Goal: Information Seeking & Learning: Learn about a topic

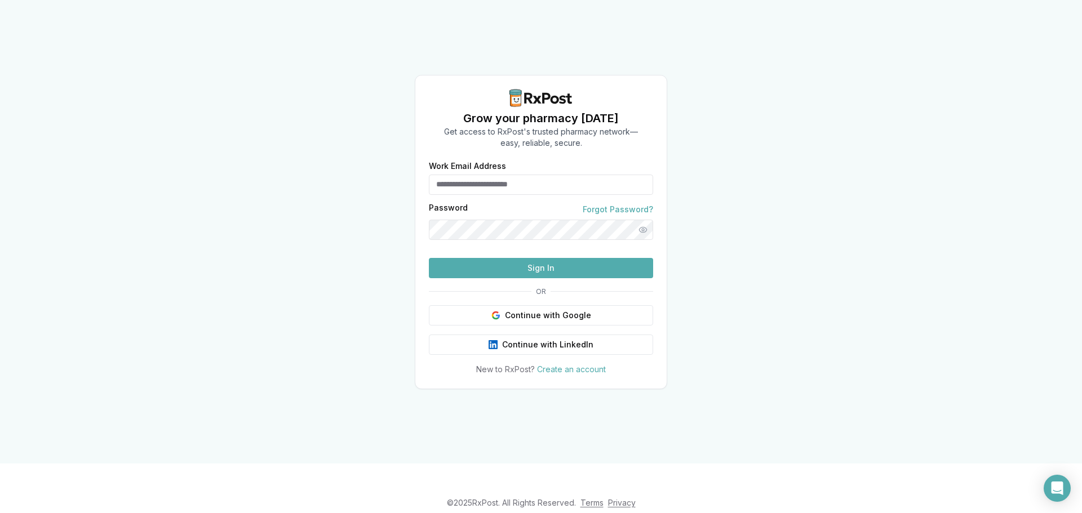
type input "**********"
click at [502, 278] on button "Sign In" at bounding box center [541, 268] width 224 height 20
click at [501, 278] on button "Sign In" at bounding box center [541, 268] width 224 height 20
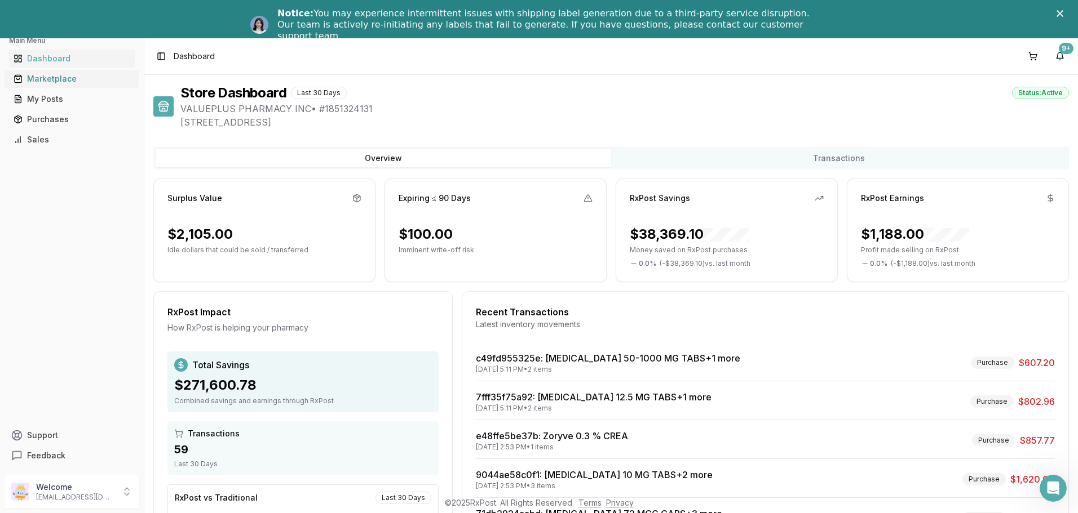
click at [49, 76] on div "Marketplace" at bounding box center [72, 78] width 117 height 11
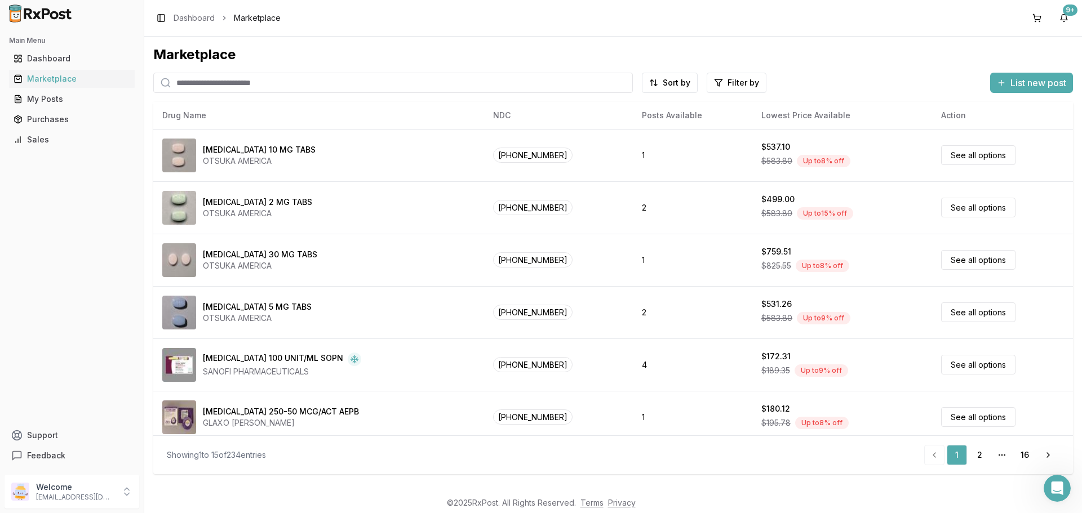
click at [180, 76] on input "search" at bounding box center [393, 83] width 480 height 20
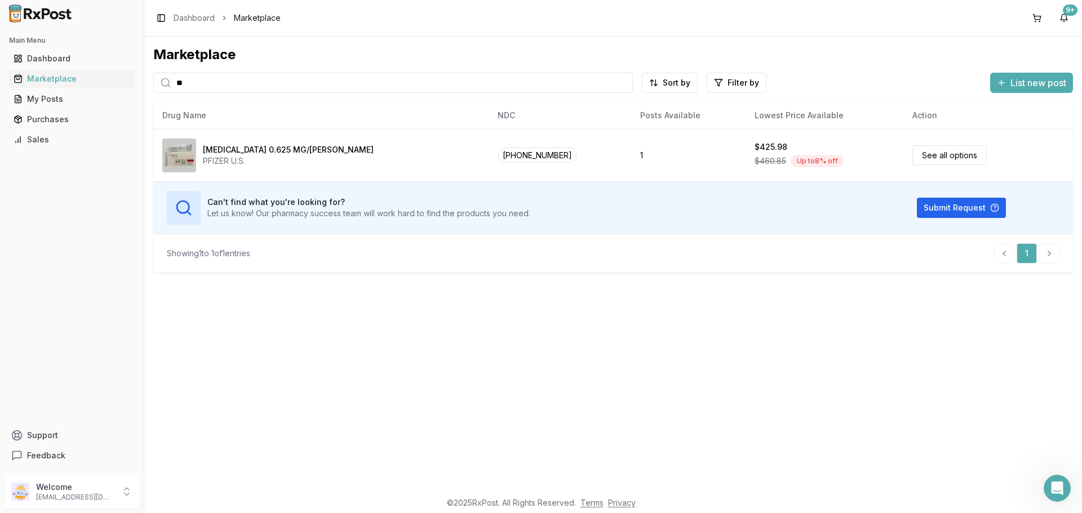
type input "*"
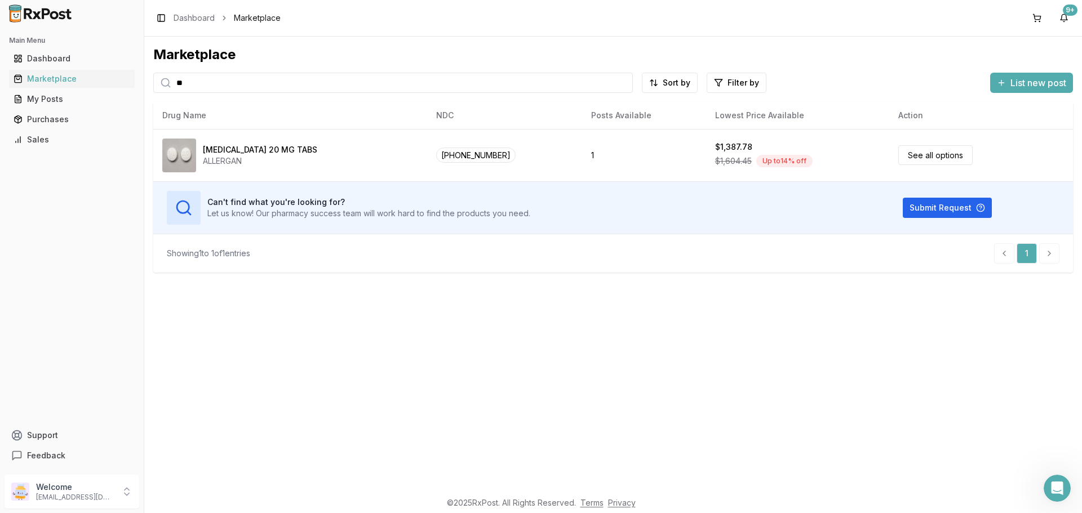
type input "*"
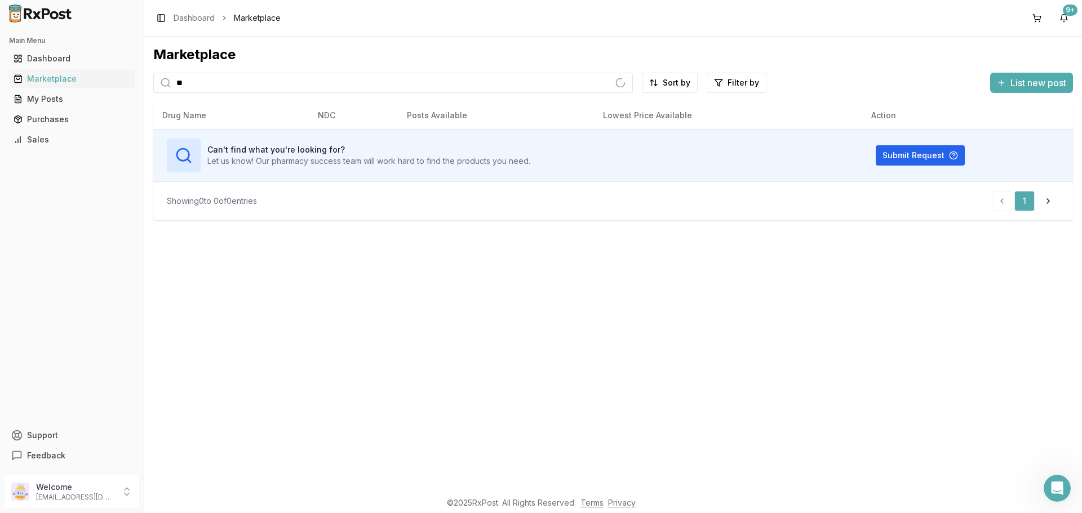
type input "*"
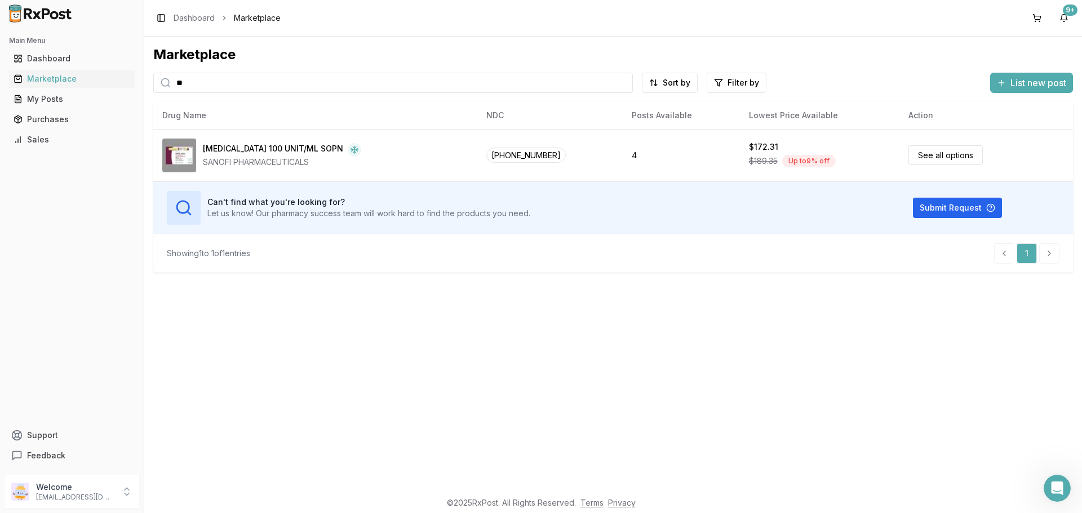
type input "*"
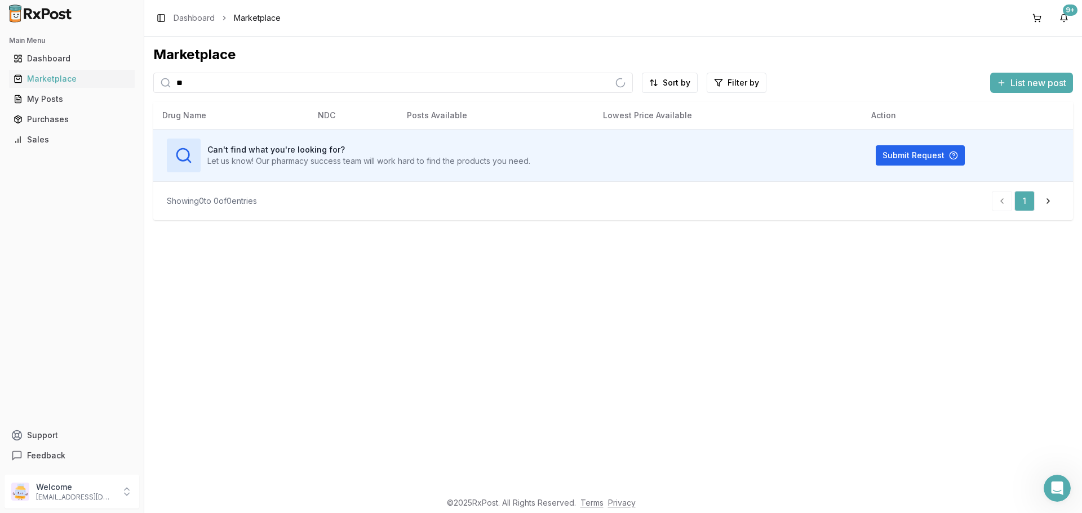
type input "*"
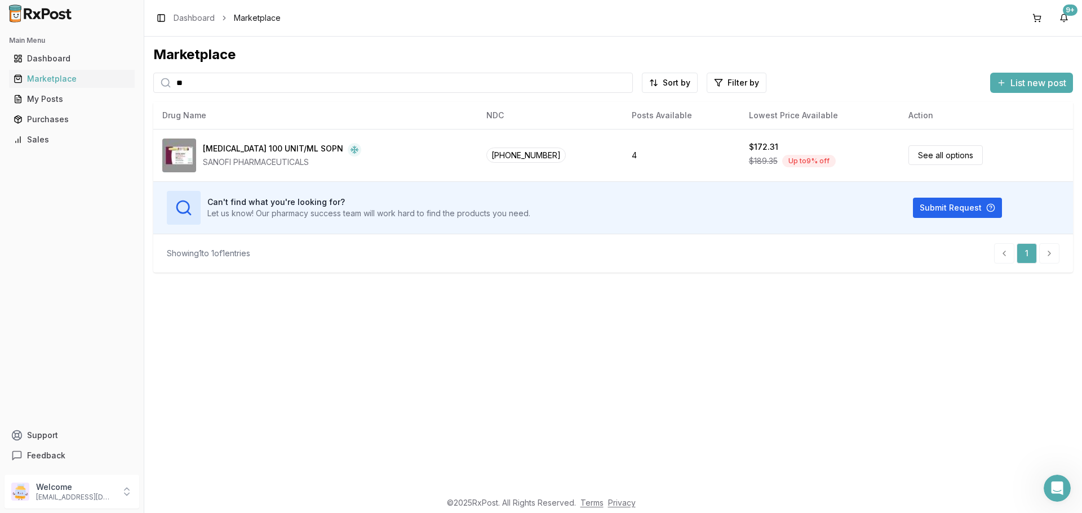
type input "*"
click at [43, 76] on div "Marketplace" at bounding box center [72, 78] width 117 height 11
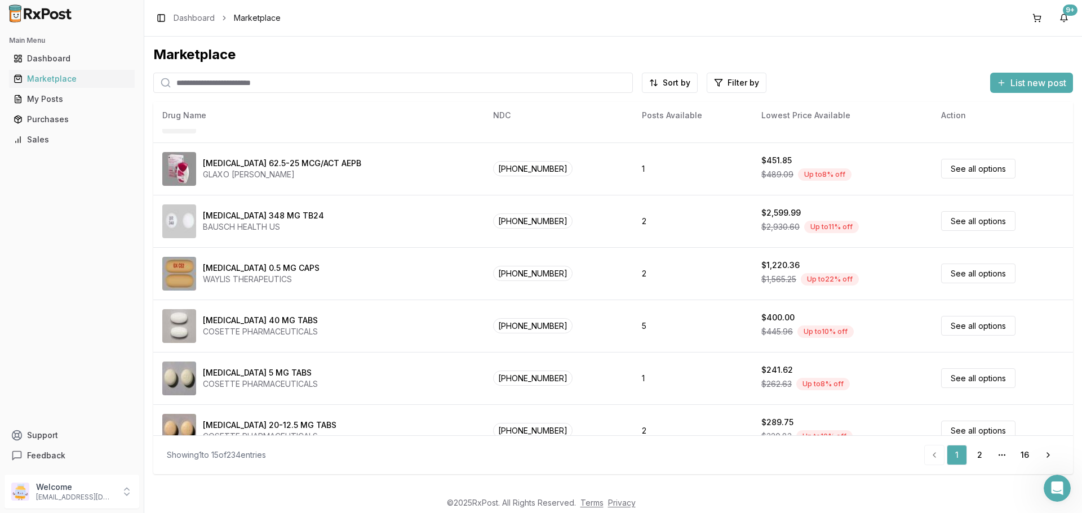
scroll to position [480, 0]
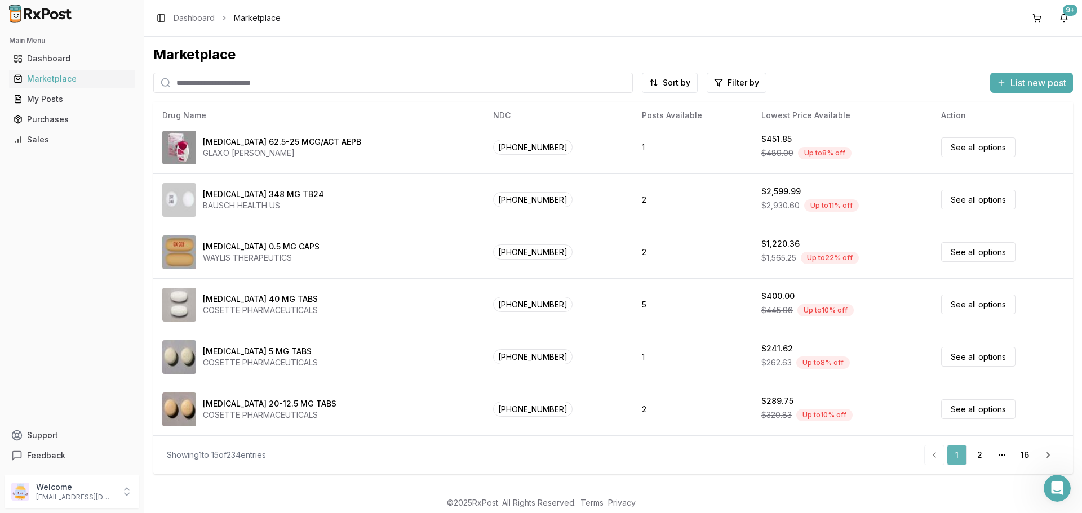
drag, startPoint x: 978, startPoint y: 456, endPoint x: 966, endPoint y: 456, distance: 11.8
click at [978, 456] on link "2" at bounding box center [979, 455] width 20 height 20
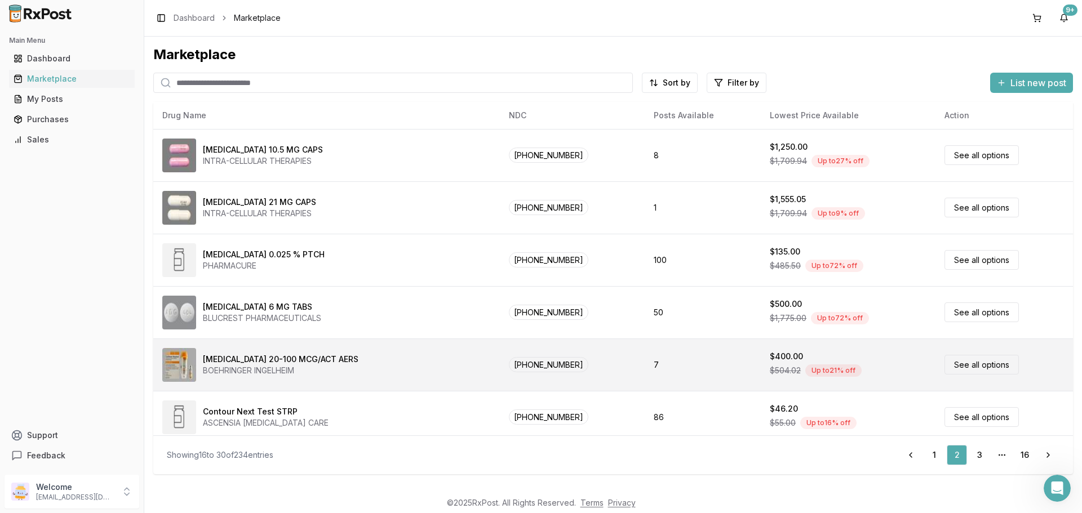
scroll to position [480, 0]
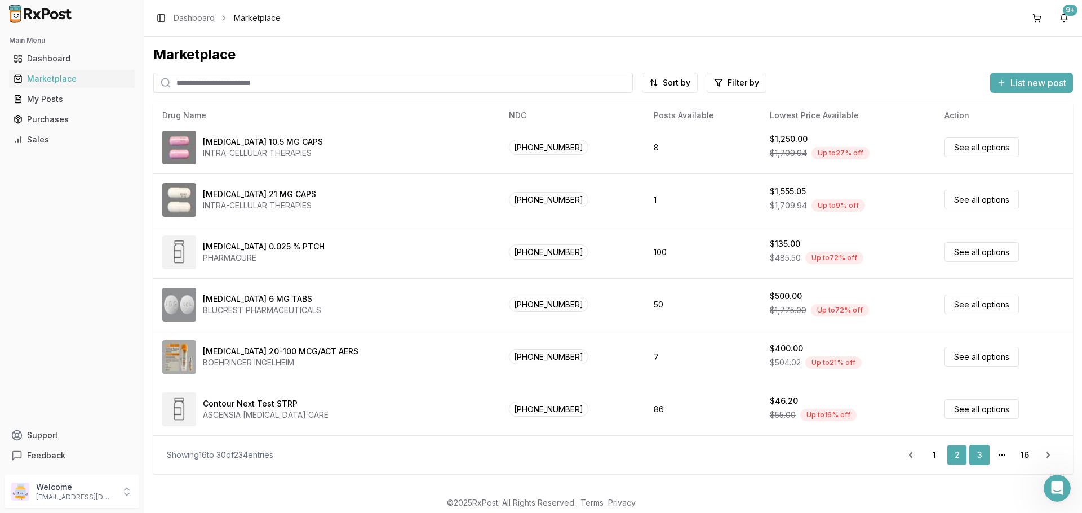
click at [976, 459] on link "3" at bounding box center [979, 455] width 20 height 20
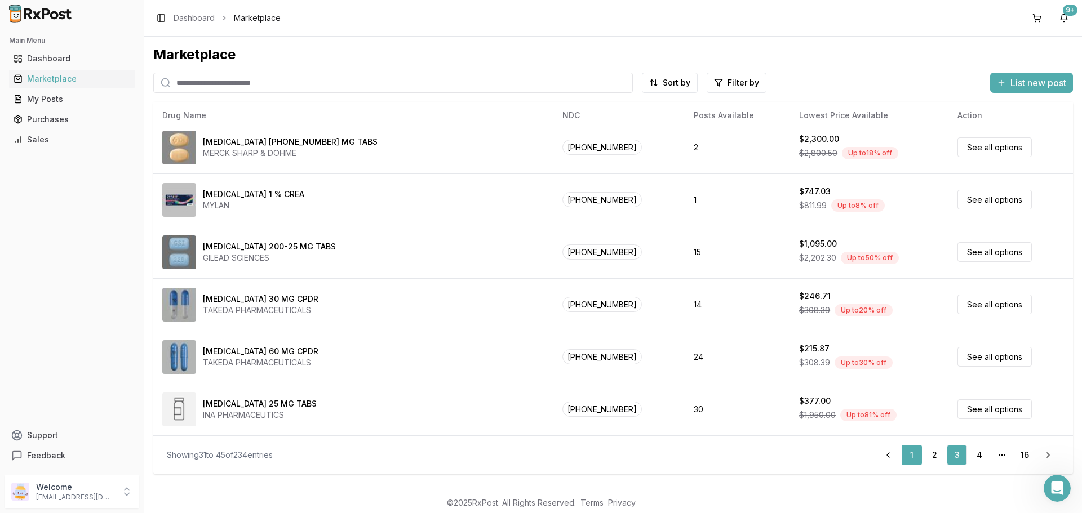
click at [915, 457] on link "1" at bounding box center [912, 455] width 20 height 20
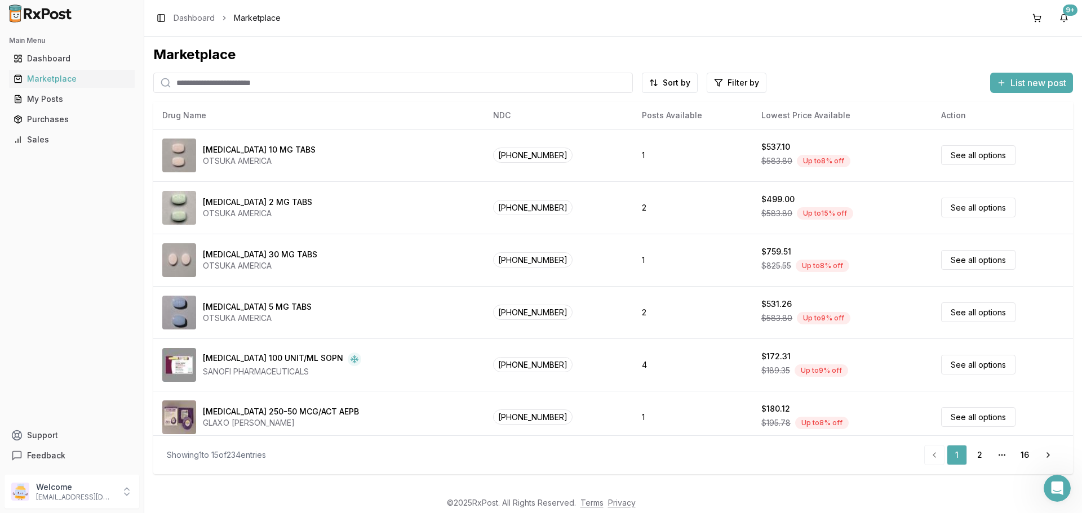
click at [246, 83] on input "search" at bounding box center [393, 83] width 480 height 20
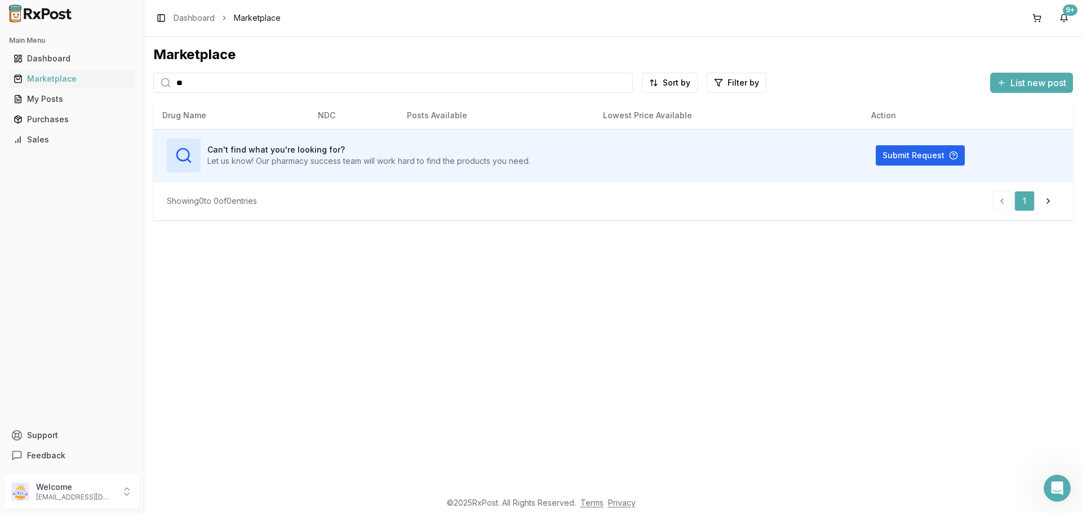
type input "*"
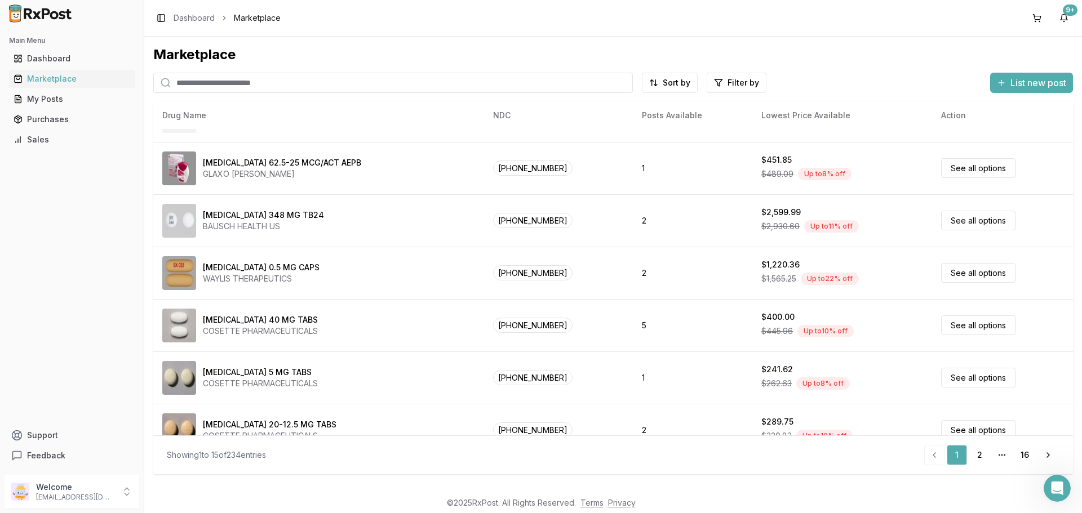
scroll to position [480, 0]
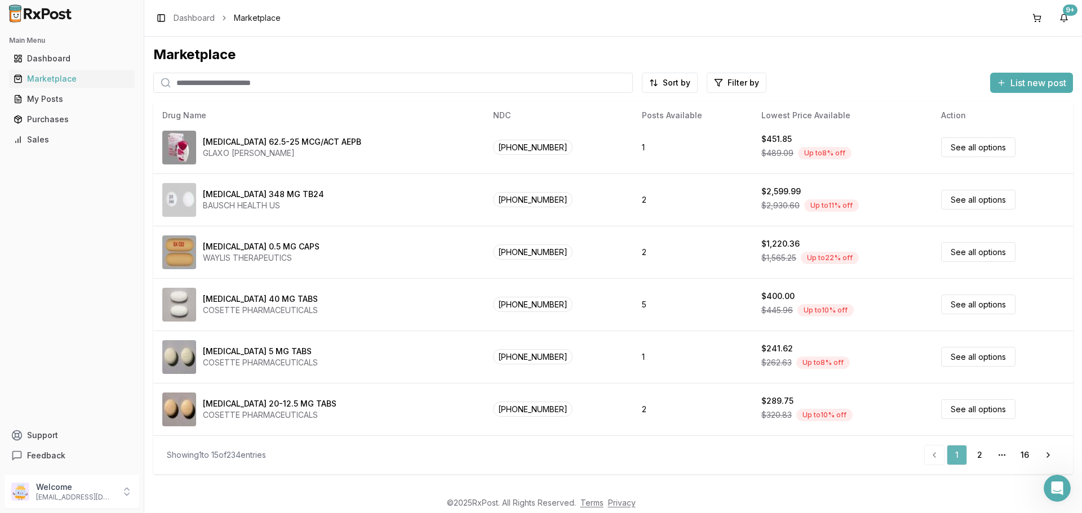
drag, startPoint x: 977, startPoint y: 459, endPoint x: 959, endPoint y: 457, distance: 17.6
click at [977, 459] on link "2" at bounding box center [979, 455] width 20 height 20
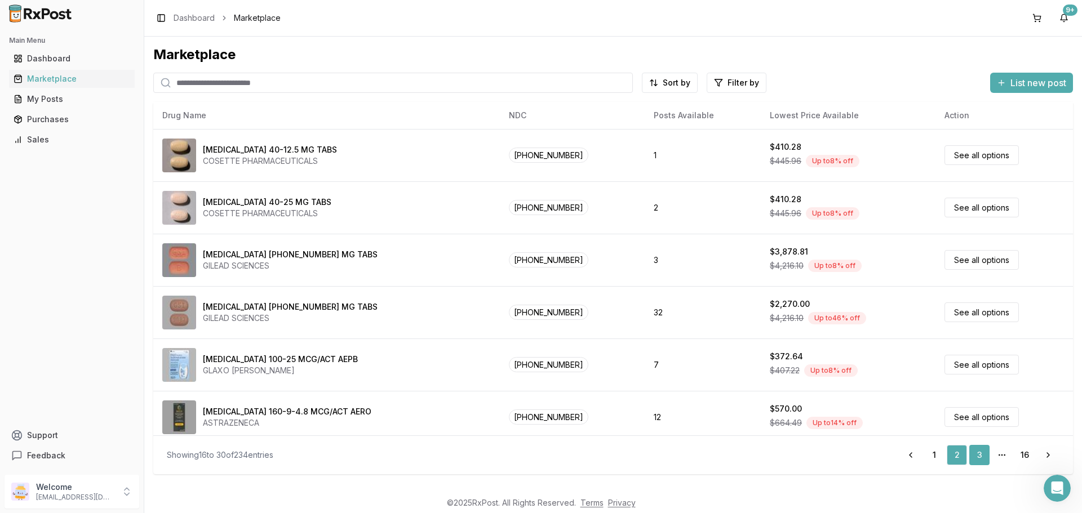
click at [984, 454] on link "3" at bounding box center [979, 455] width 20 height 20
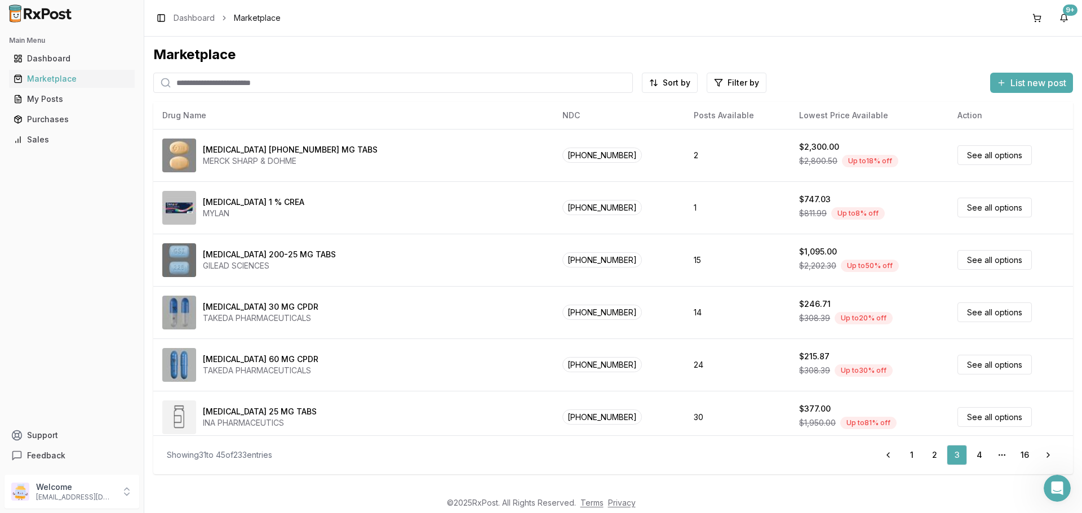
scroll to position [480, 0]
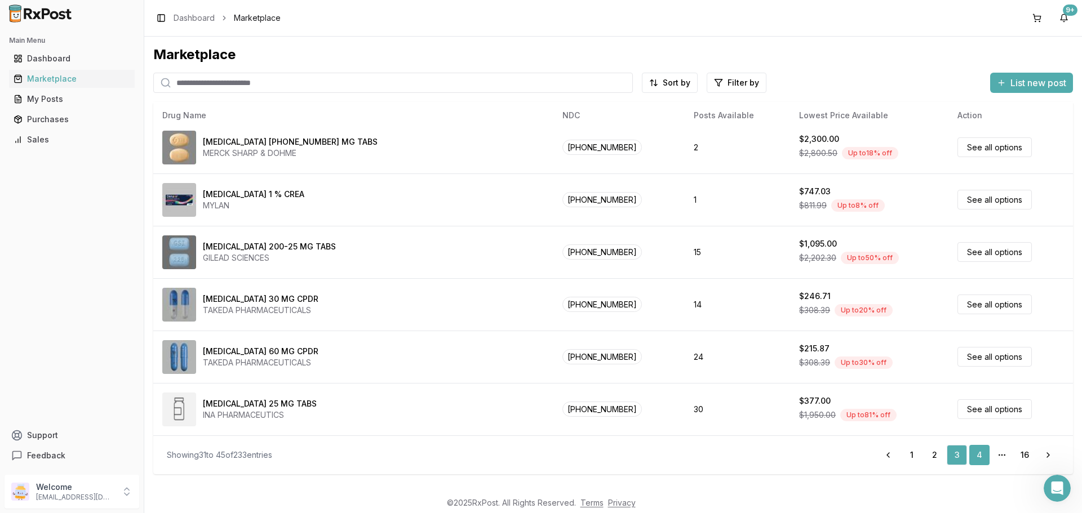
click at [978, 451] on link "4" at bounding box center [979, 455] width 20 height 20
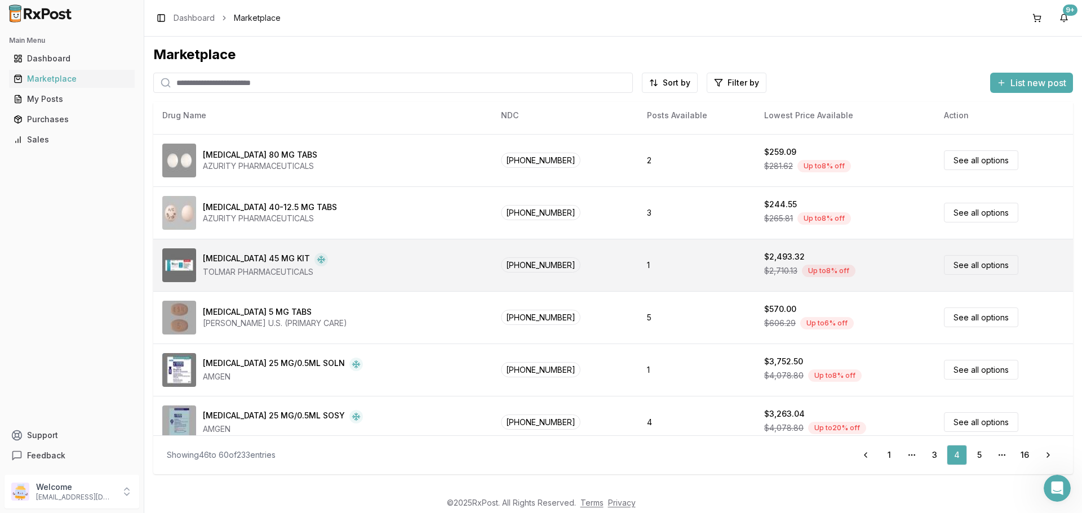
scroll to position [480, 0]
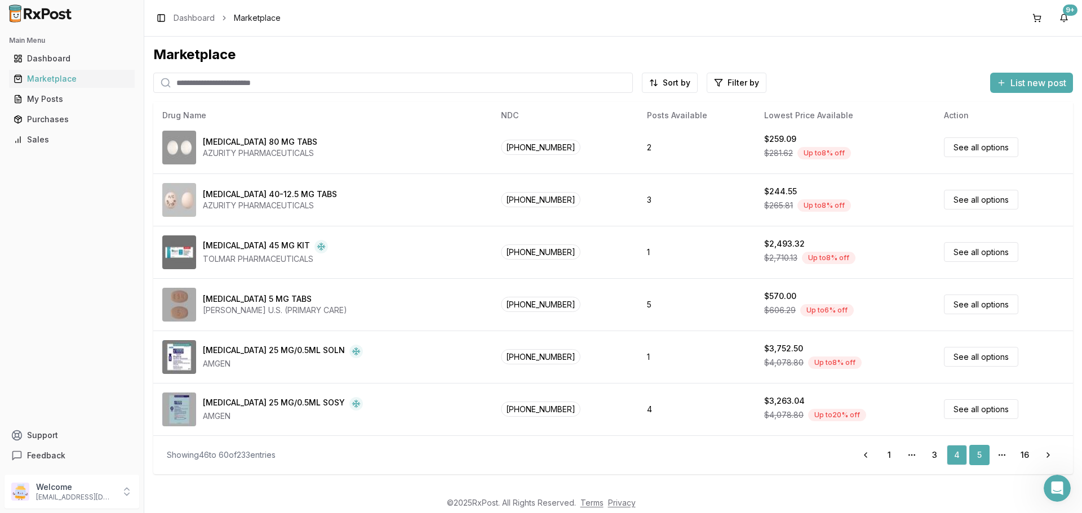
click at [981, 459] on link "5" at bounding box center [979, 455] width 20 height 20
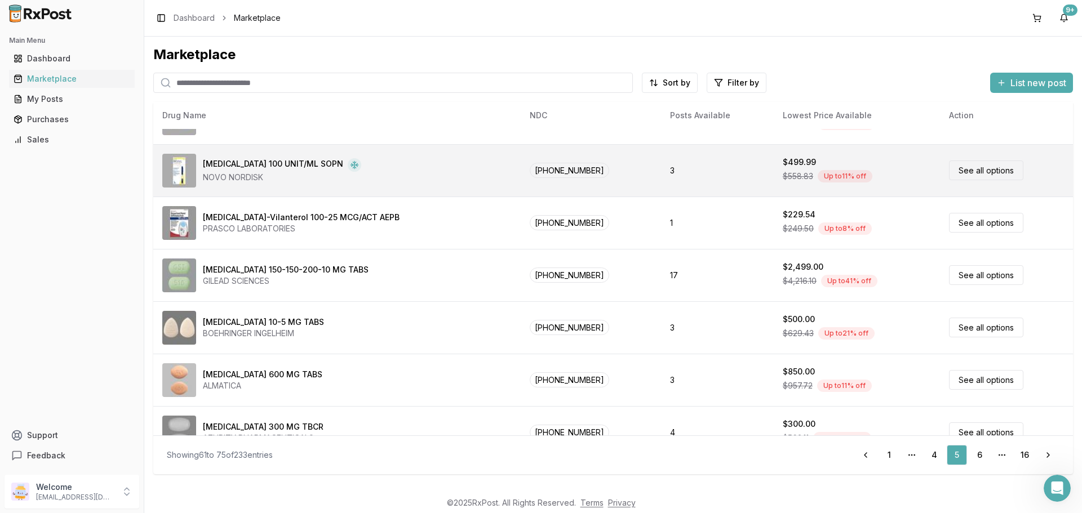
scroll to position [480, 0]
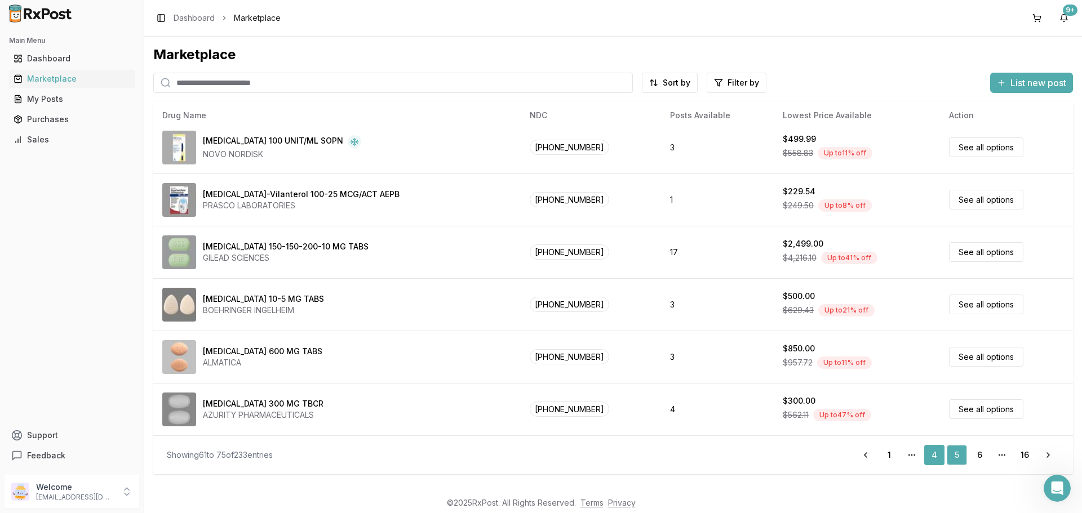
click at [930, 456] on link "4" at bounding box center [934, 455] width 20 height 20
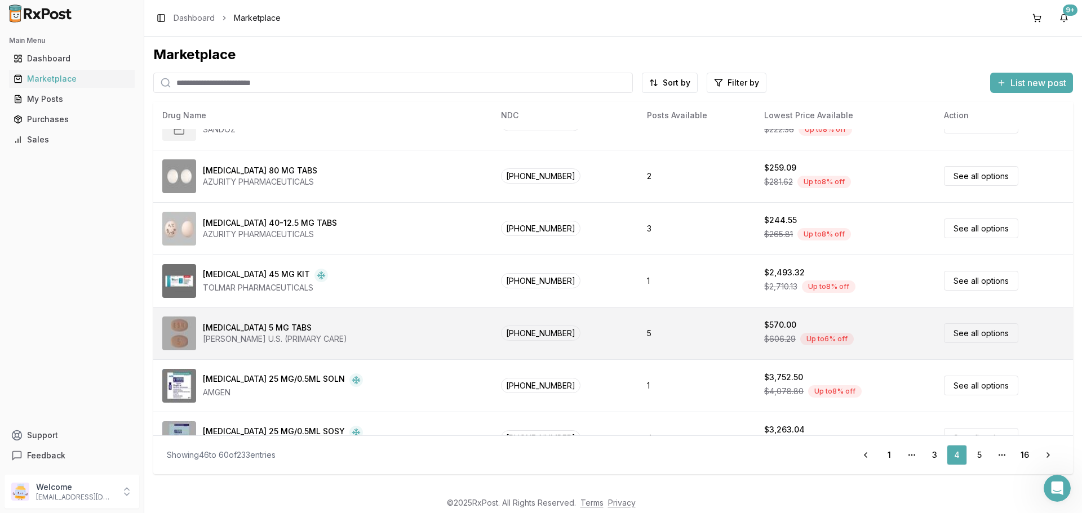
scroll to position [480, 0]
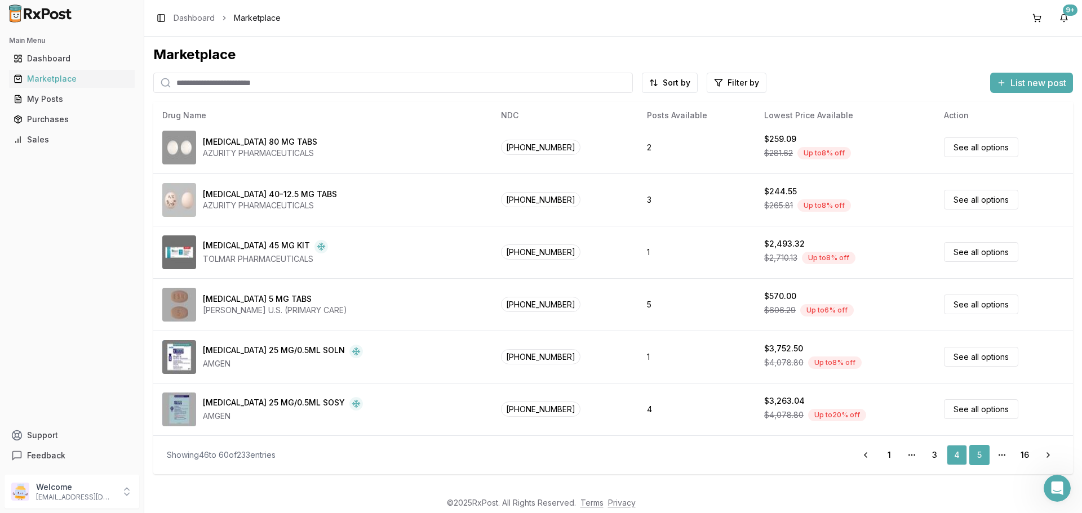
click at [979, 455] on link "5" at bounding box center [979, 455] width 20 height 20
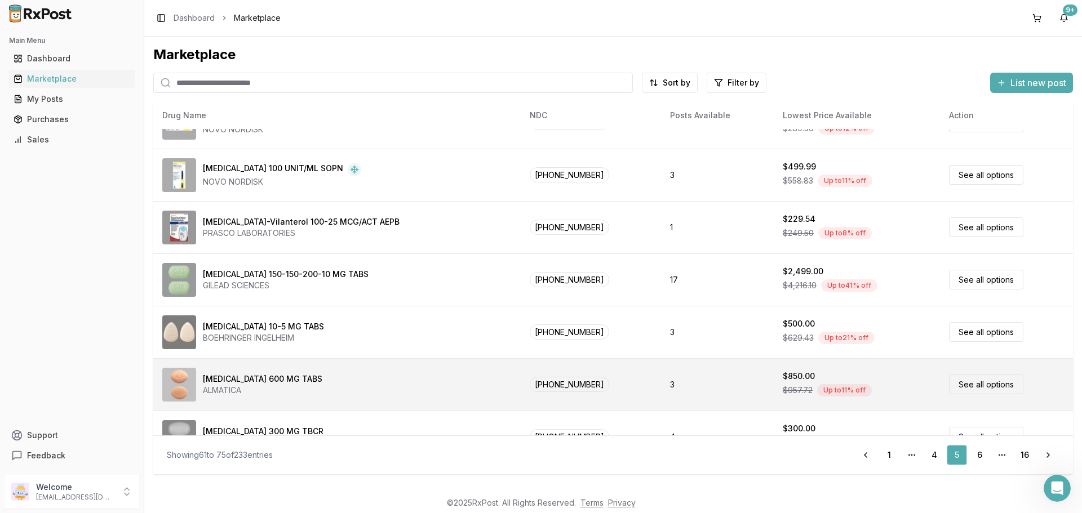
scroll to position [480, 0]
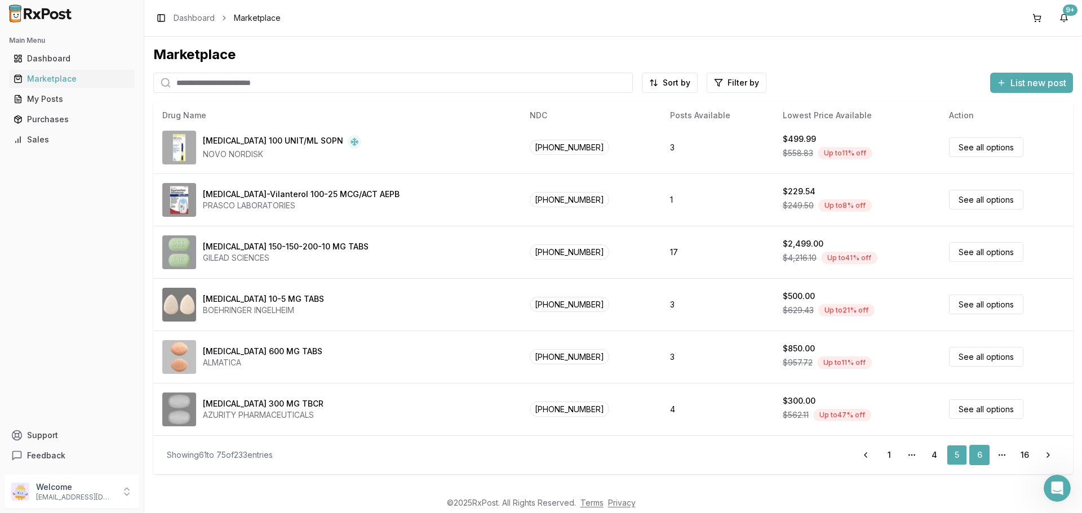
click at [982, 455] on link "6" at bounding box center [979, 455] width 20 height 20
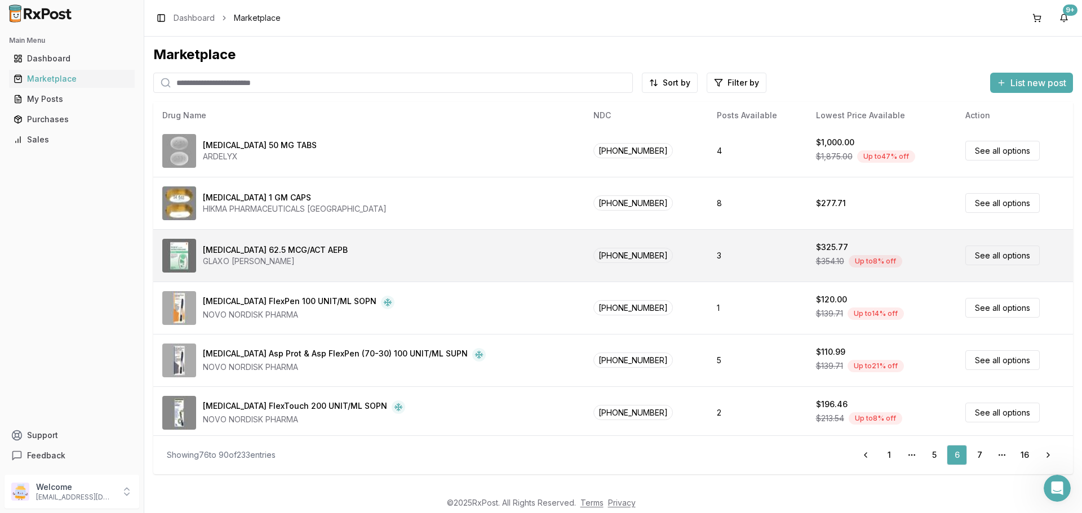
scroll to position [480, 0]
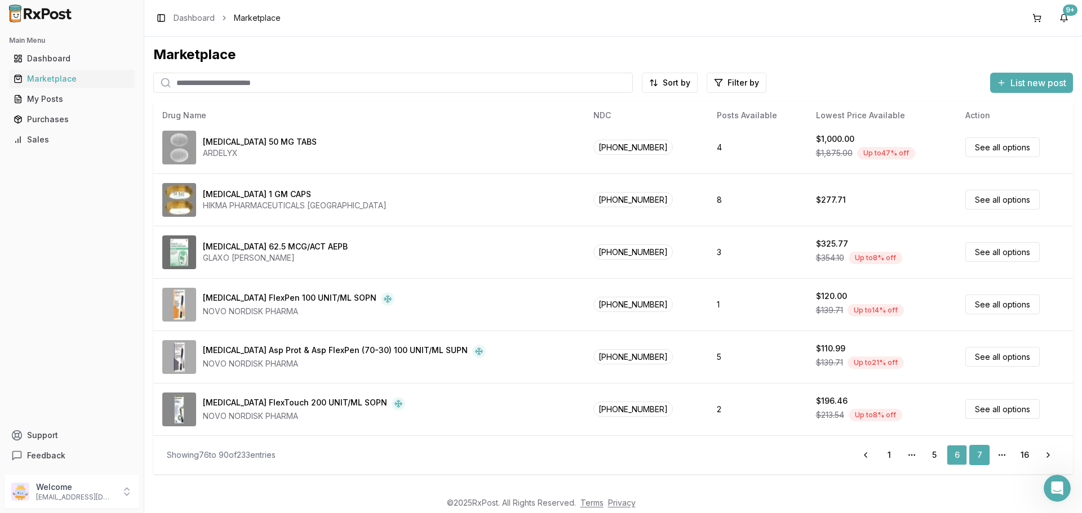
click at [976, 456] on link "7" at bounding box center [979, 455] width 20 height 20
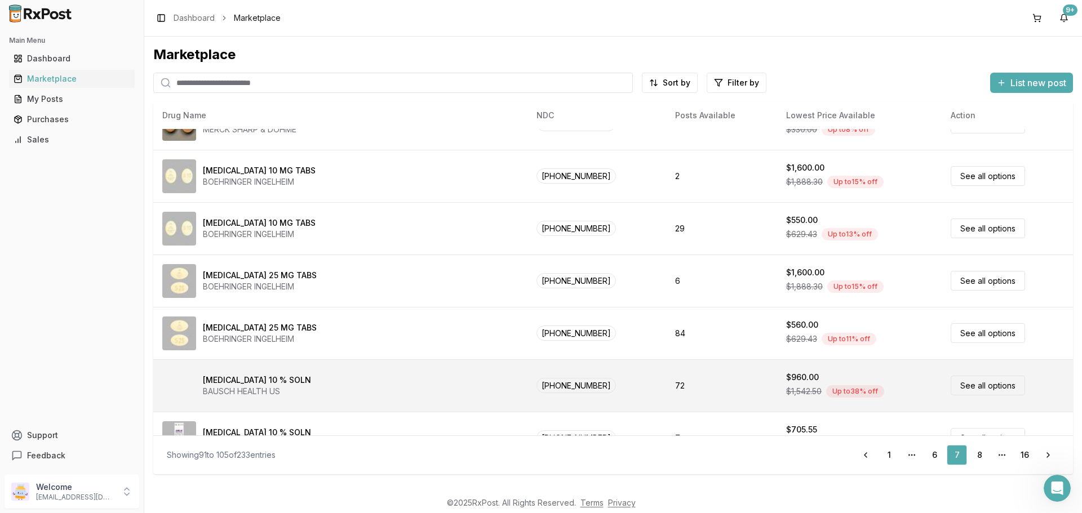
scroll to position [480, 0]
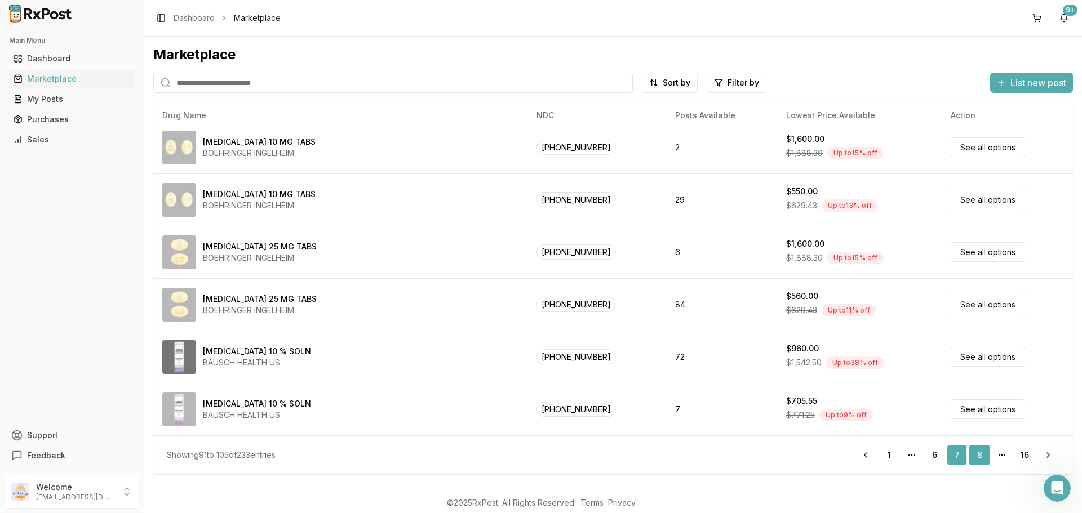
click at [981, 456] on link "8" at bounding box center [979, 455] width 20 height 20
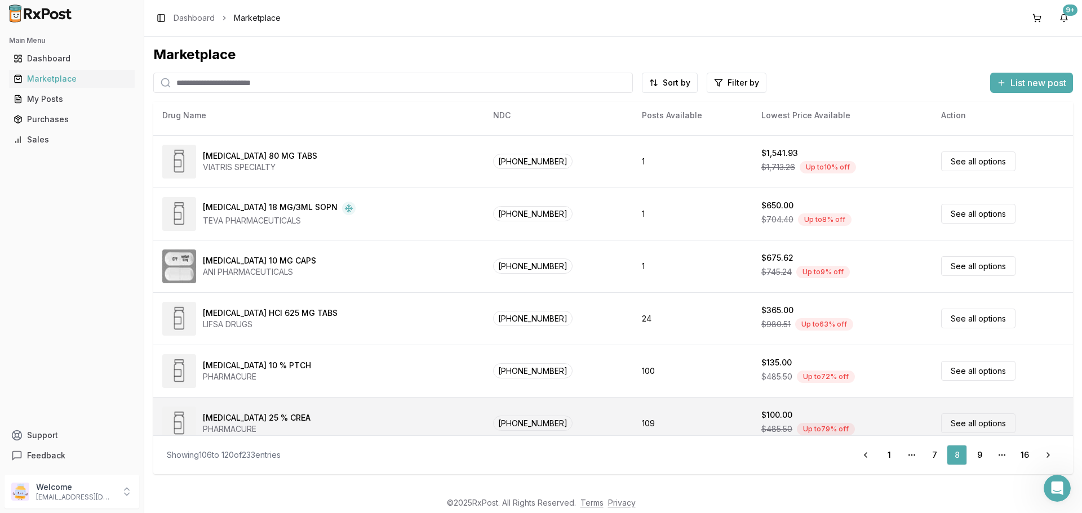
scroll to position [480, 0]
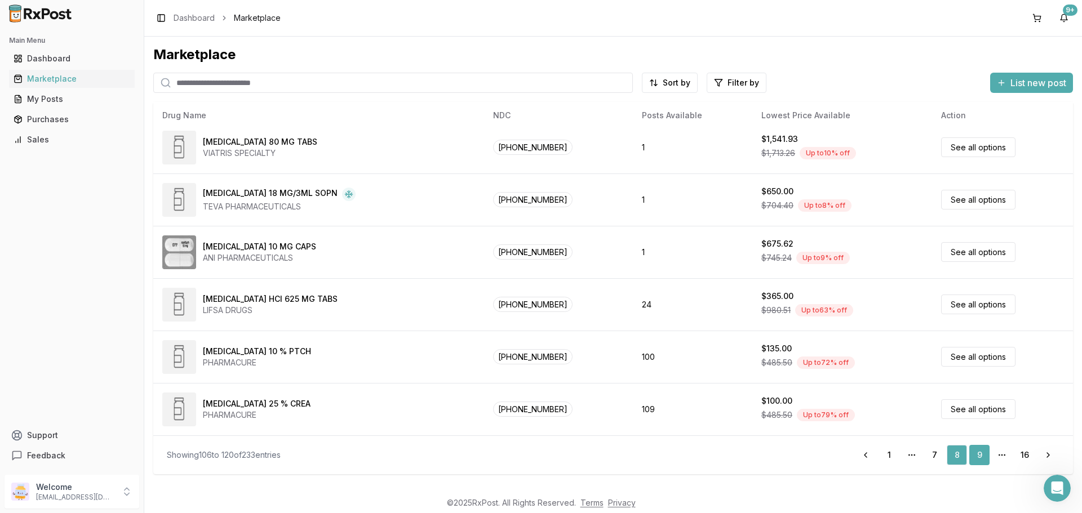
click at [974, 453] on link "9" at bounding box center [979, 455] width 20 height 20
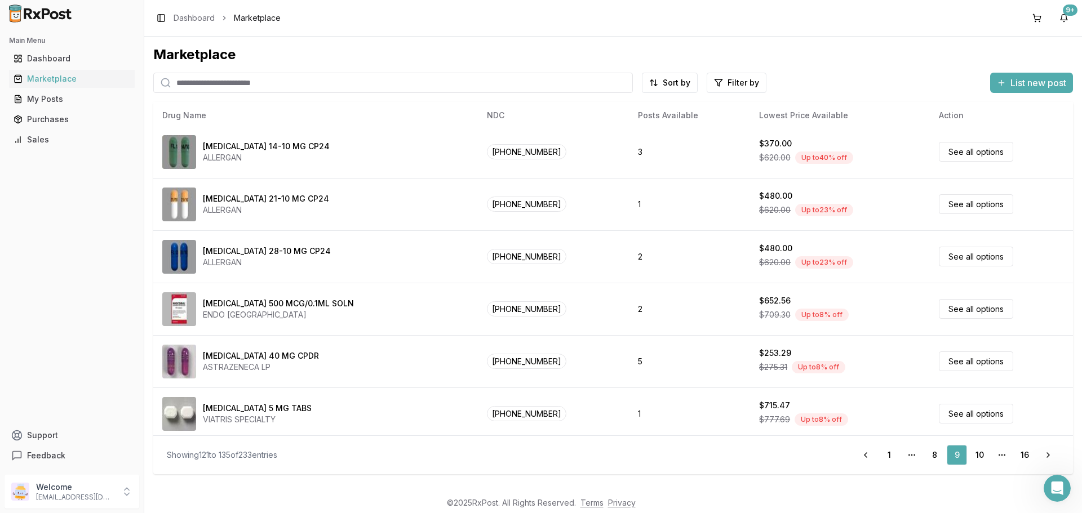
scroll to position [480, 0]
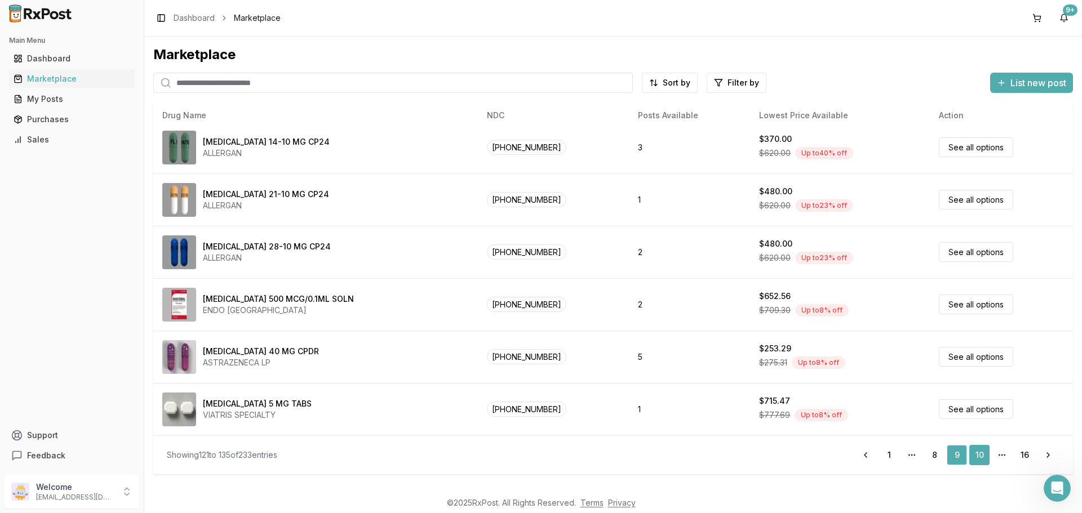
click at [979, 456] on link "10" at bounding box center [979, 455] width 20 height 20
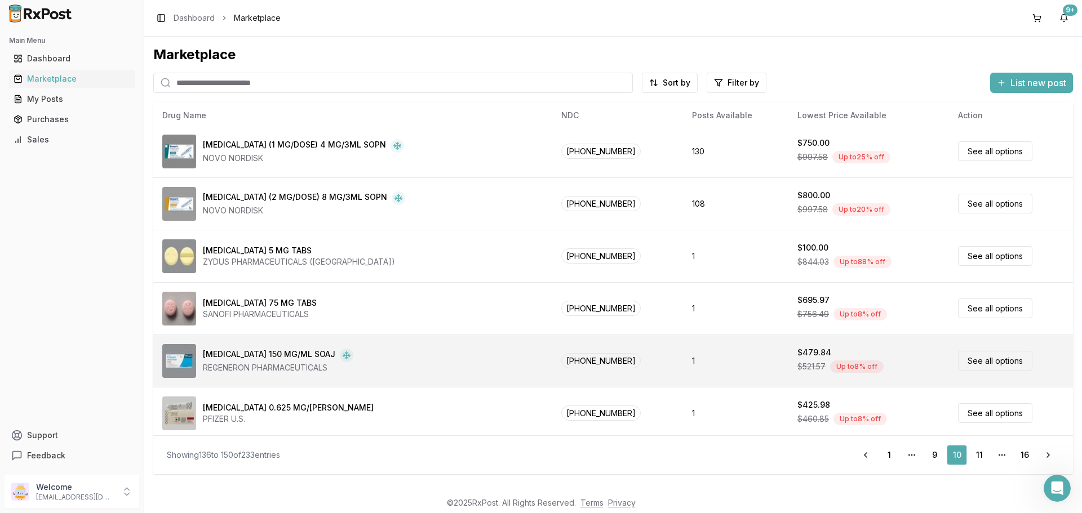
scroll to position [480, 0]
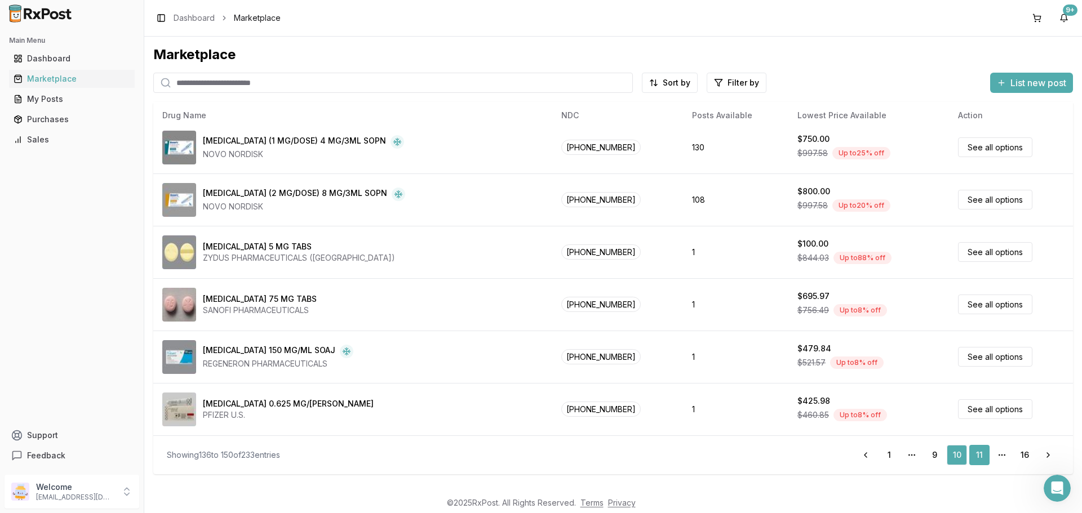
click at [979, 458] on link "11" at bounding box center [979, 455] width 20 height 20
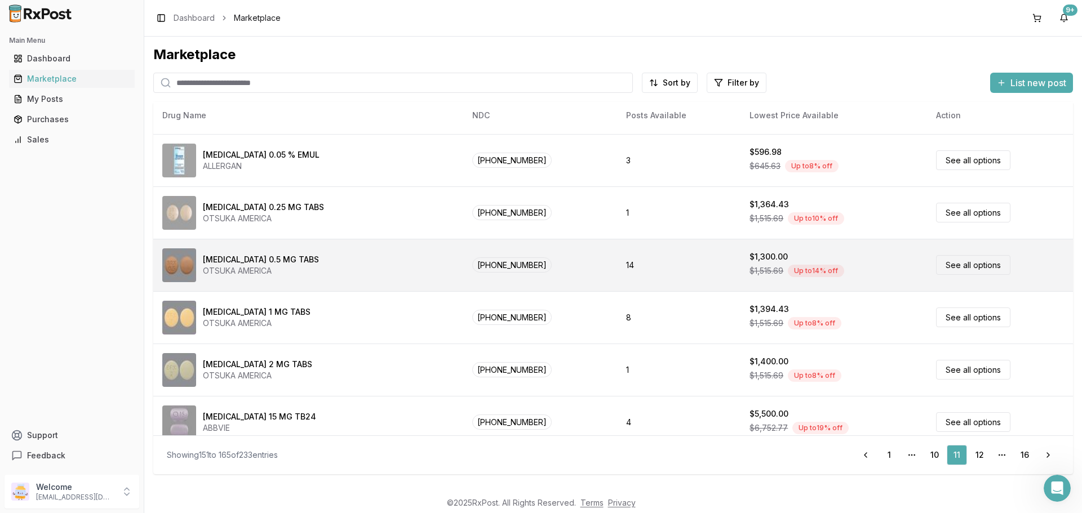
scroll to position [480, 0]
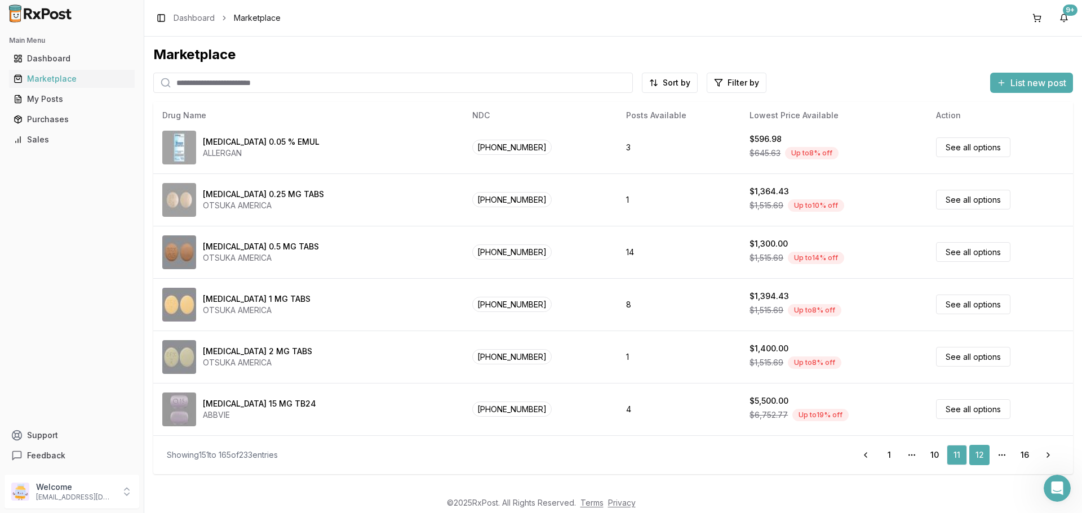
click at [982, 456] on link "12" at bounding box center [979, 455] width 20 height 20
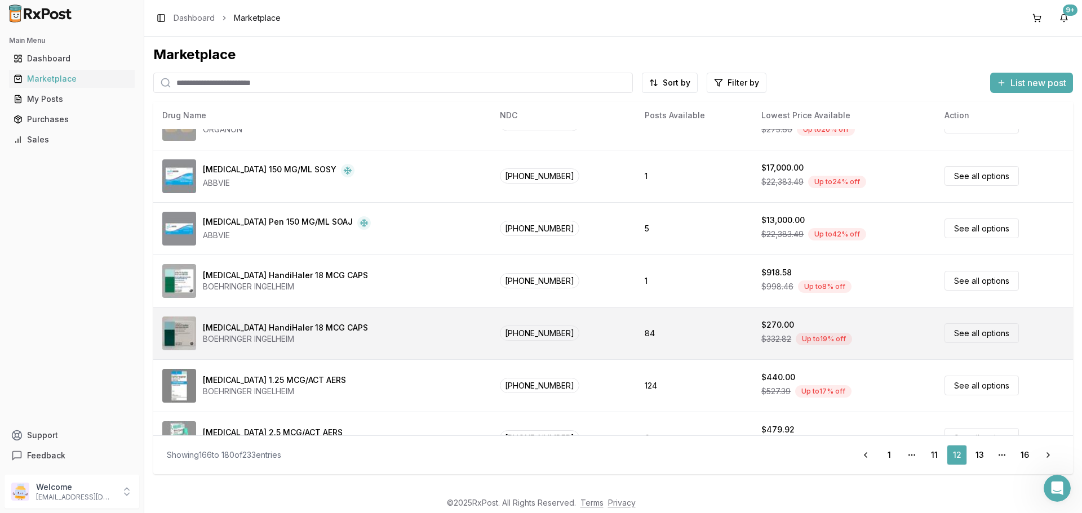
scroll to position [480, 0]
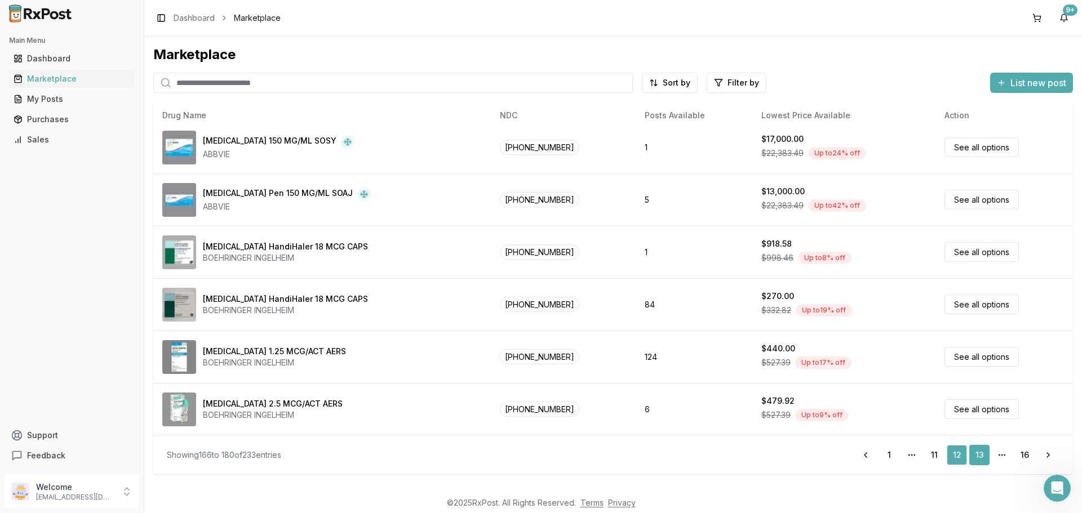
click at [975, 457] on link "13" at bounding box center [979, 455] width 20 height 20
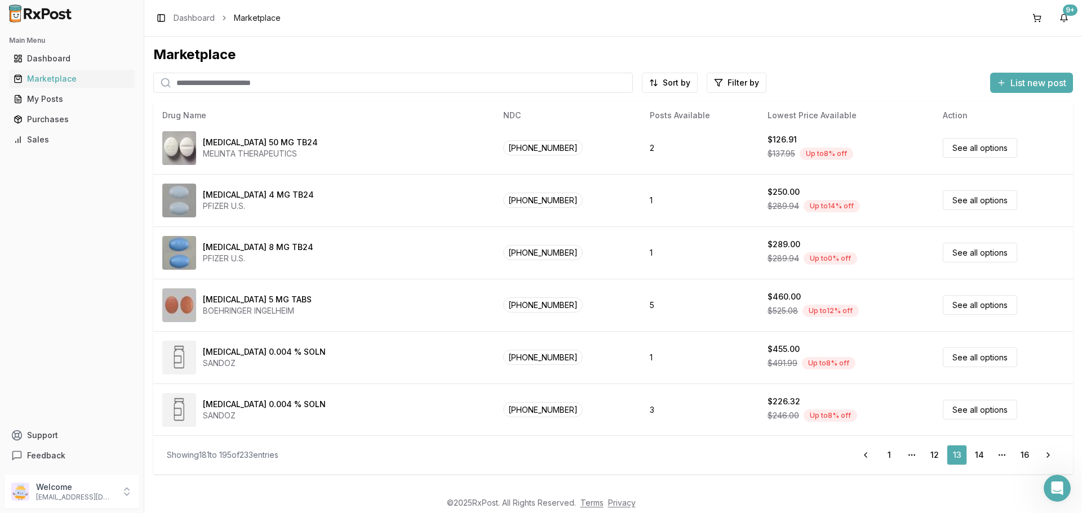
scroll to position [480, 0]
click at [983, 455] on link "14" at bounding box center [979, 455] width 20 height 20
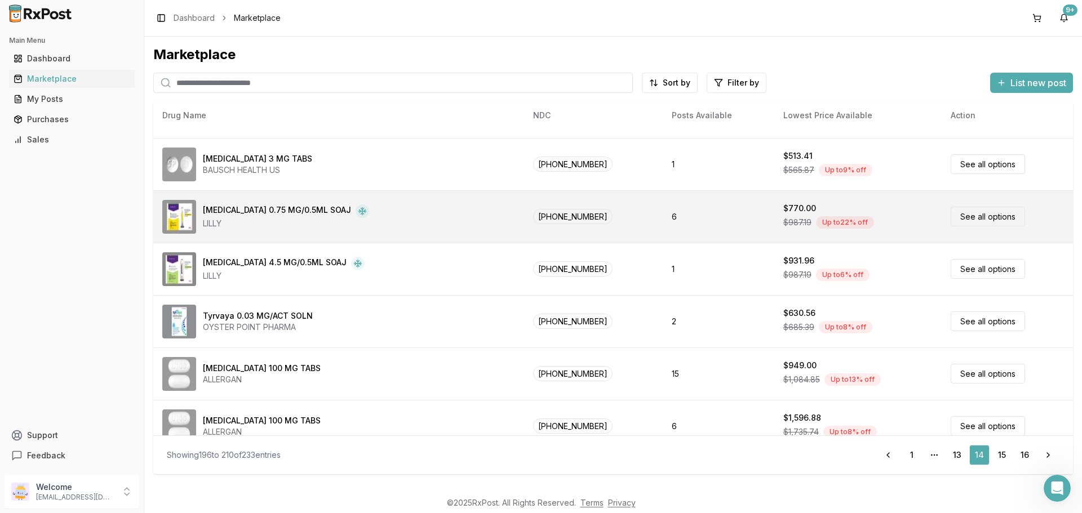
scroll to position [480, 0]
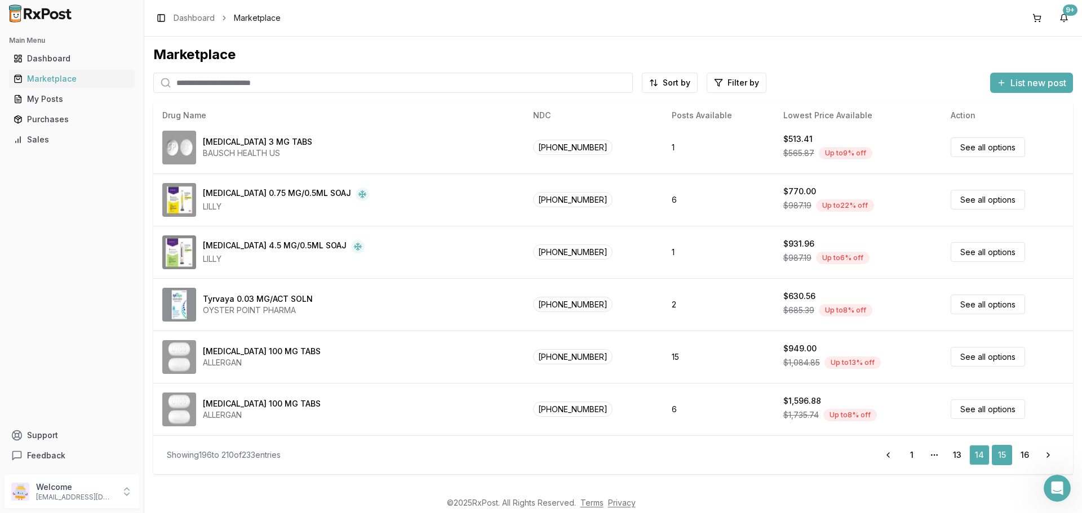
click at [1000, 454] on link "15" at bounding box center [1002, 455] width 20 height 20
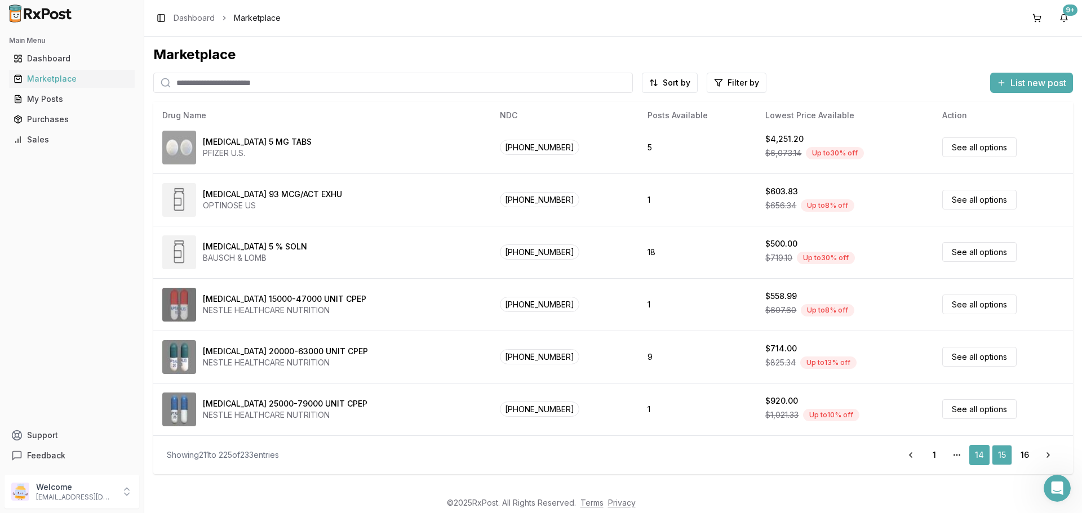
click at [982, 454] on link "14" at bounding box center [979, 455] width 20 height 20
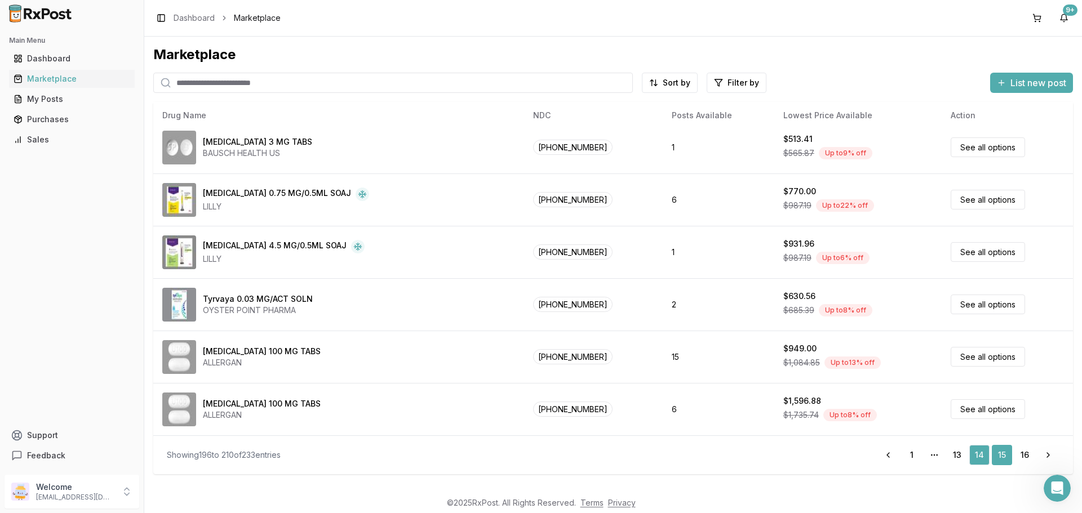
click at [1001, 456] on link "15" at bounding box center [1002, 455] width 20 height 20
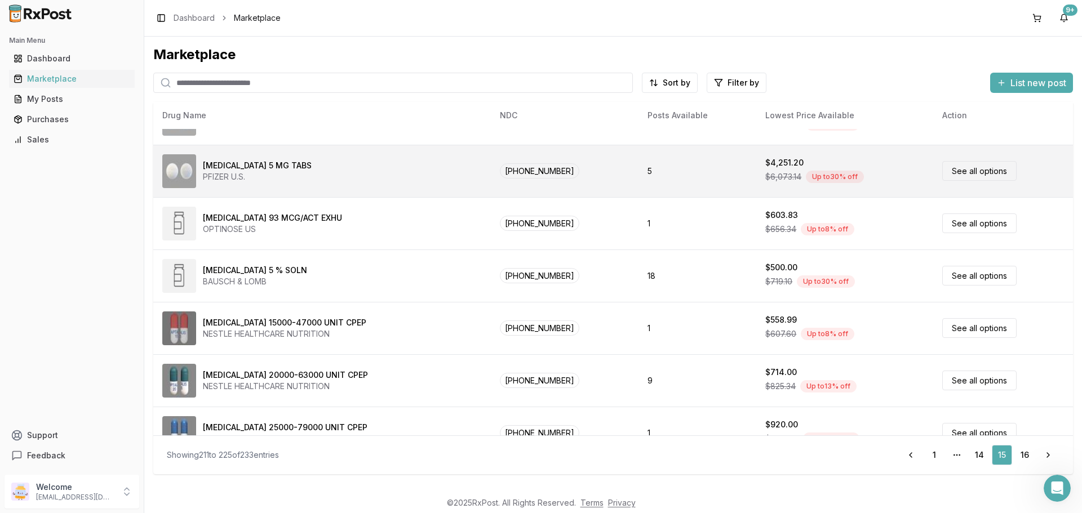
scroll to position [480, 0]
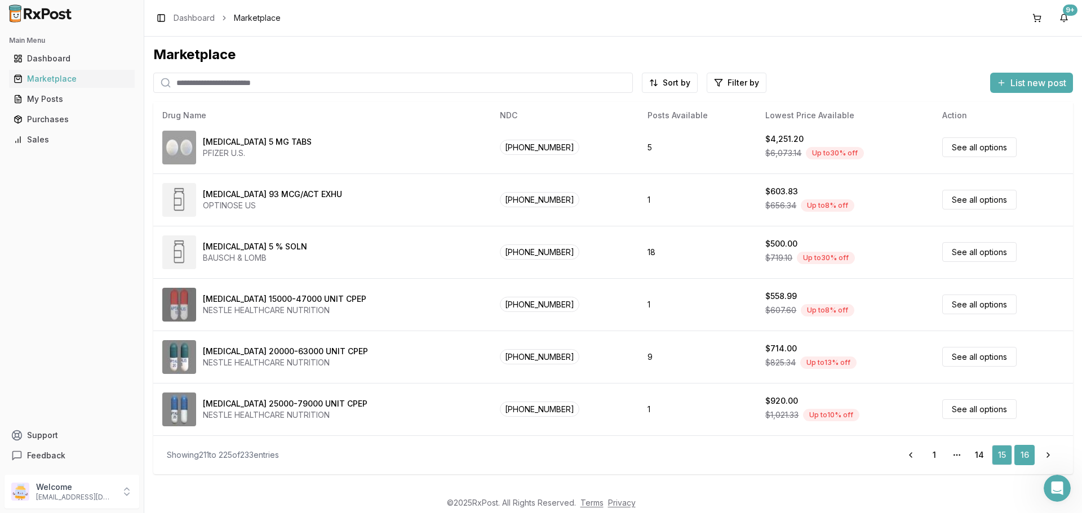
click at [1022, 455] on link "16" at bounding box center [1024, 455] width 20 height 20
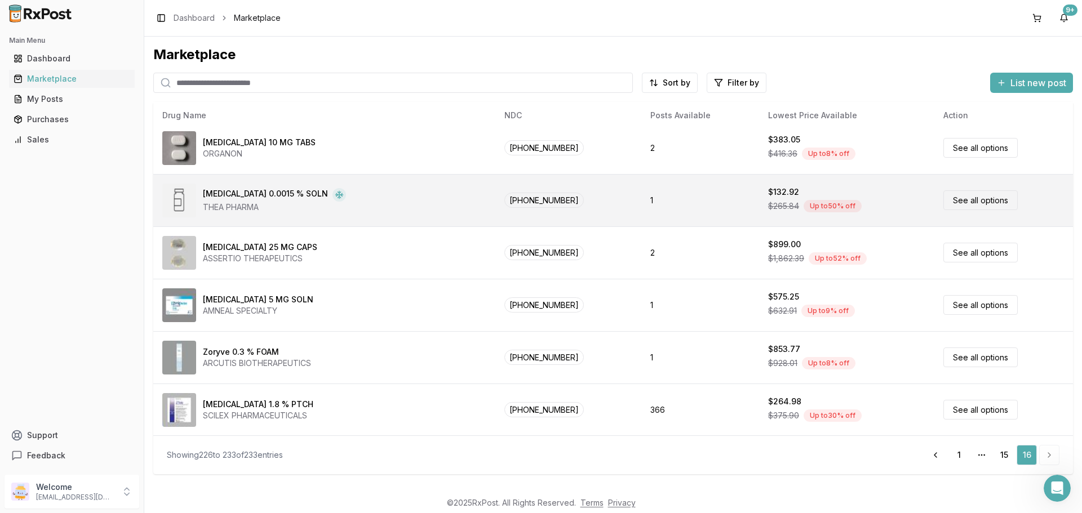
scroll to position [113, 0]
